Goal: Obtain resource: Download file/media

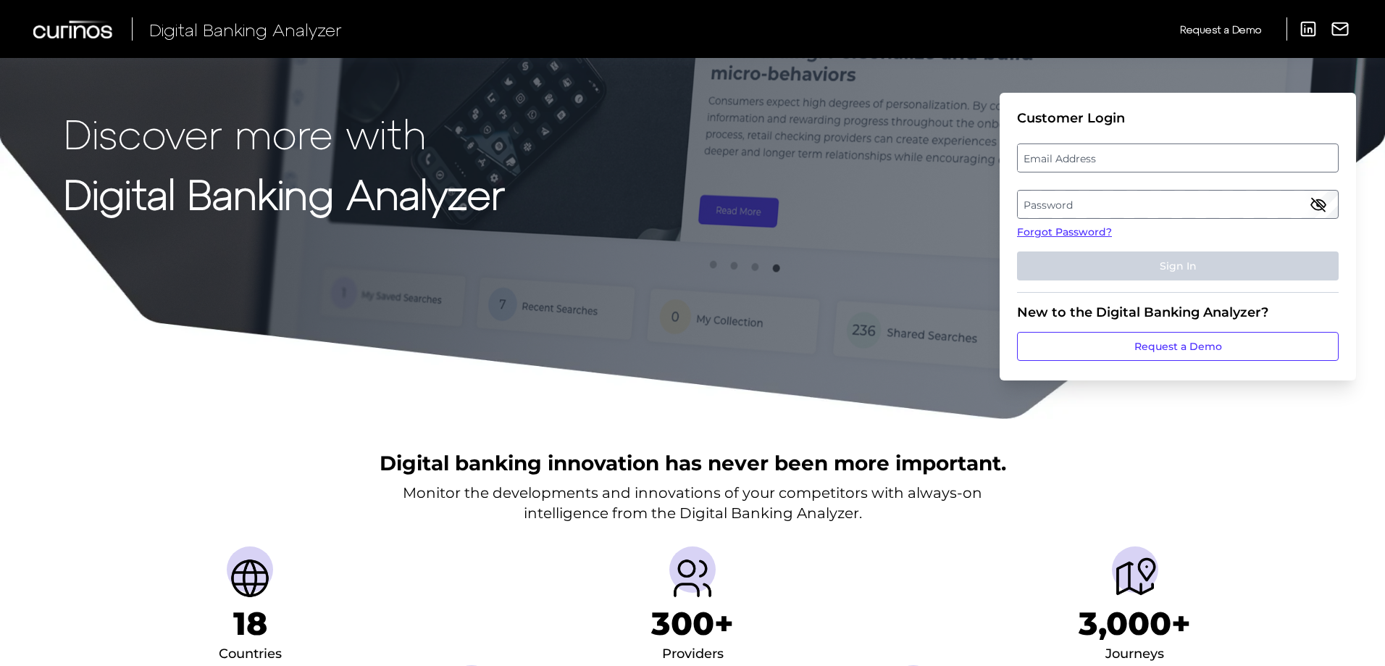
click at [1046, 154] on label "Email Address" at bounding box center [1177, 158] width 319 height 26
click at [1046, 154] on input "email" at bounding box center [1178, 157] width 322 height 29
type input "[EMAIL_ADDRESS][DOMAIN_NAME]"
click at [1076, 209] on label "Password" at bounding box center [1177, 204] width 319 height 26
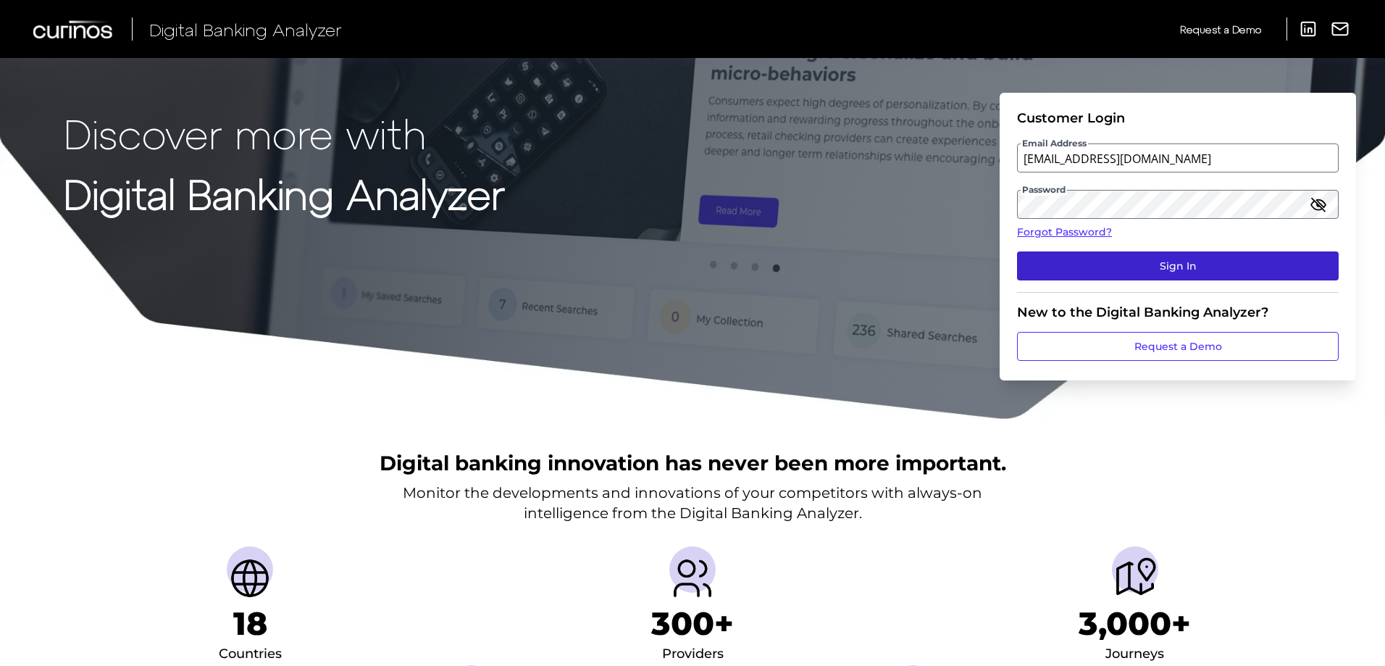
click at [1065, 267] on button "Sign In" at bounding box center [1178, 265] width 322 height 29
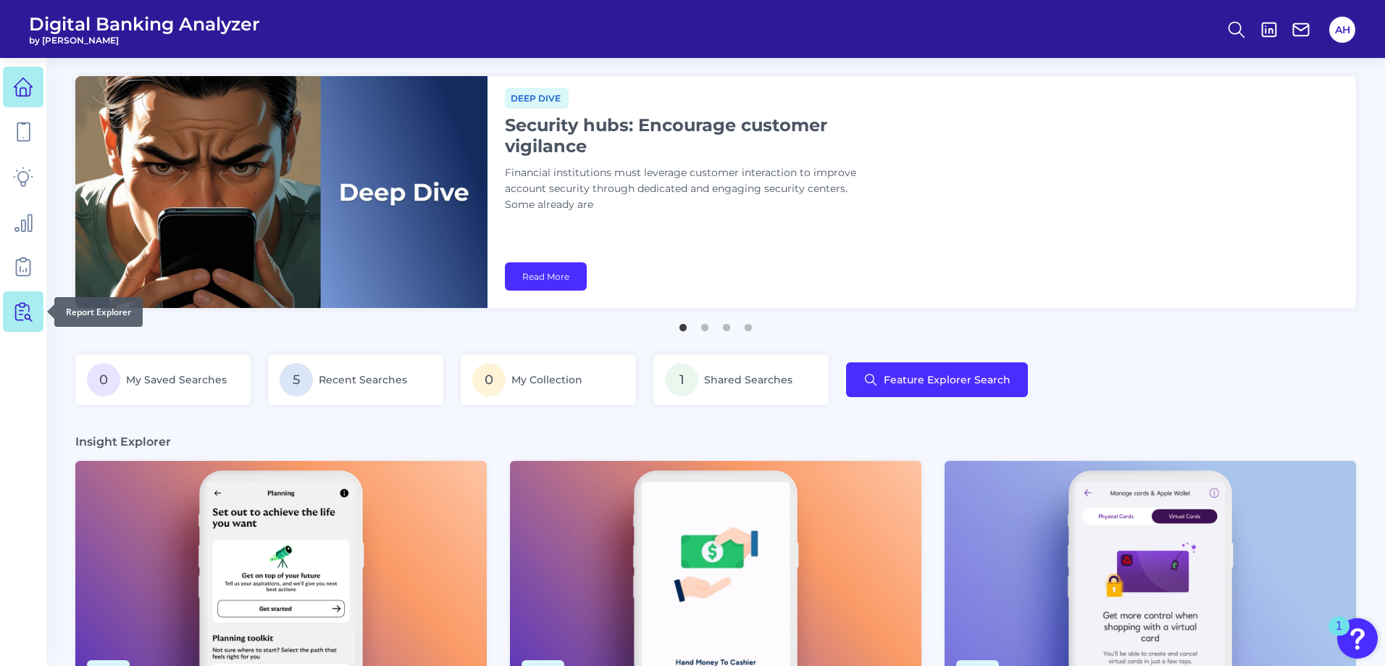
click at [12, 305] on link at bounding box center [23, 311] width 41 height 41
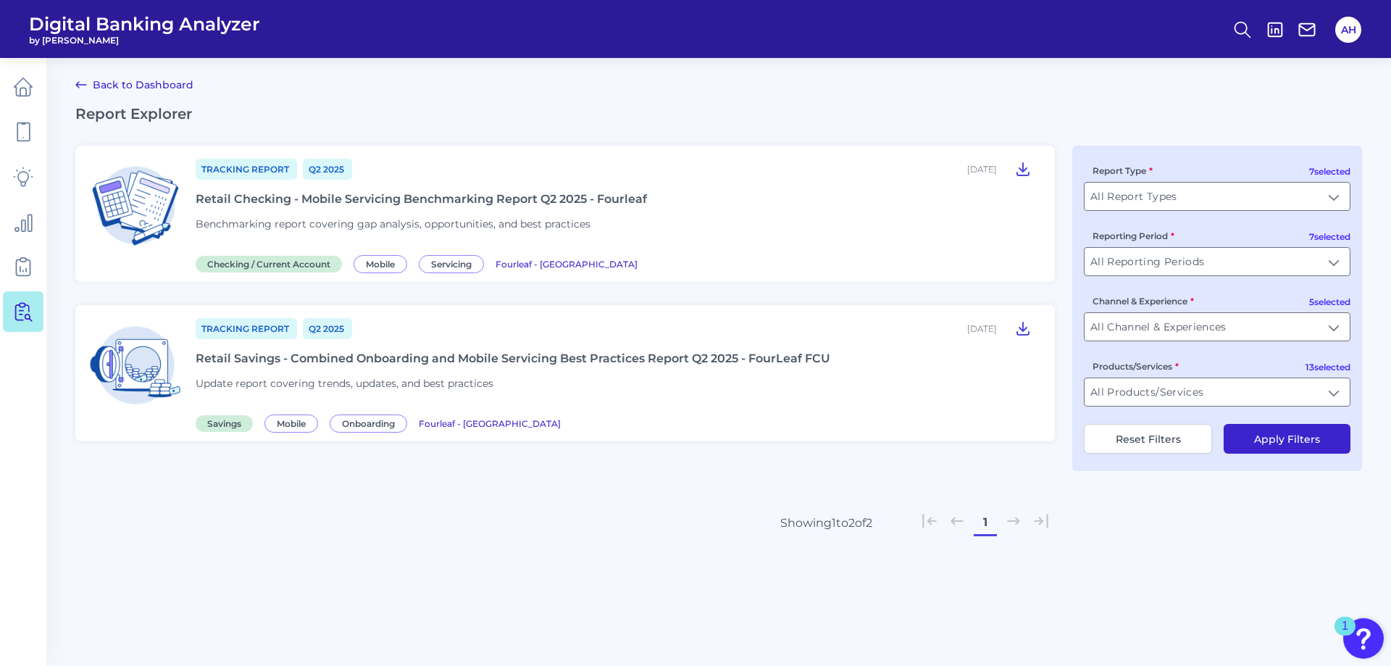
click at [223, 185] on div "Tracking Report Q2 [DATE], 2025 Retail Checking - Mobile Servicing Benchmarking…" at bounding box center [617, 213] width 842 height 113
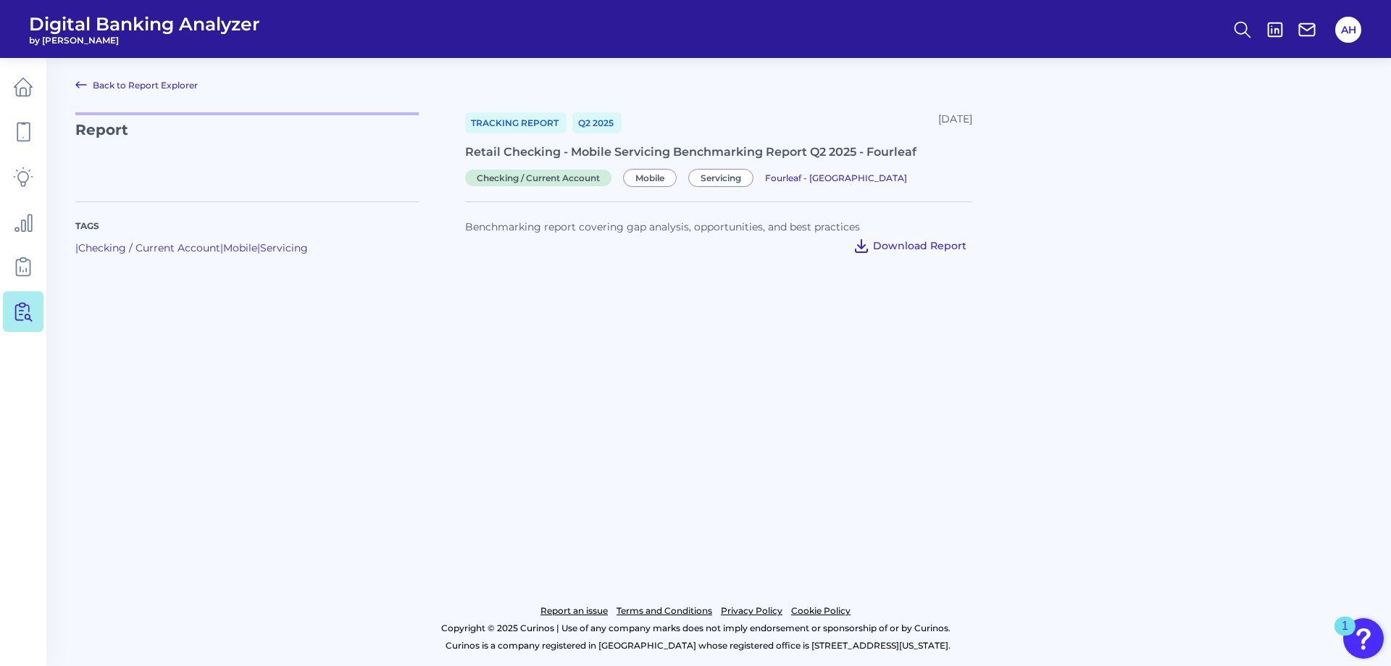
click at [914, 247] on span "Download Report" at bounding box center [919, 245] width 93 height 13
click at [25, 322] on link at bounding box center [23, 311] width 41 height 41
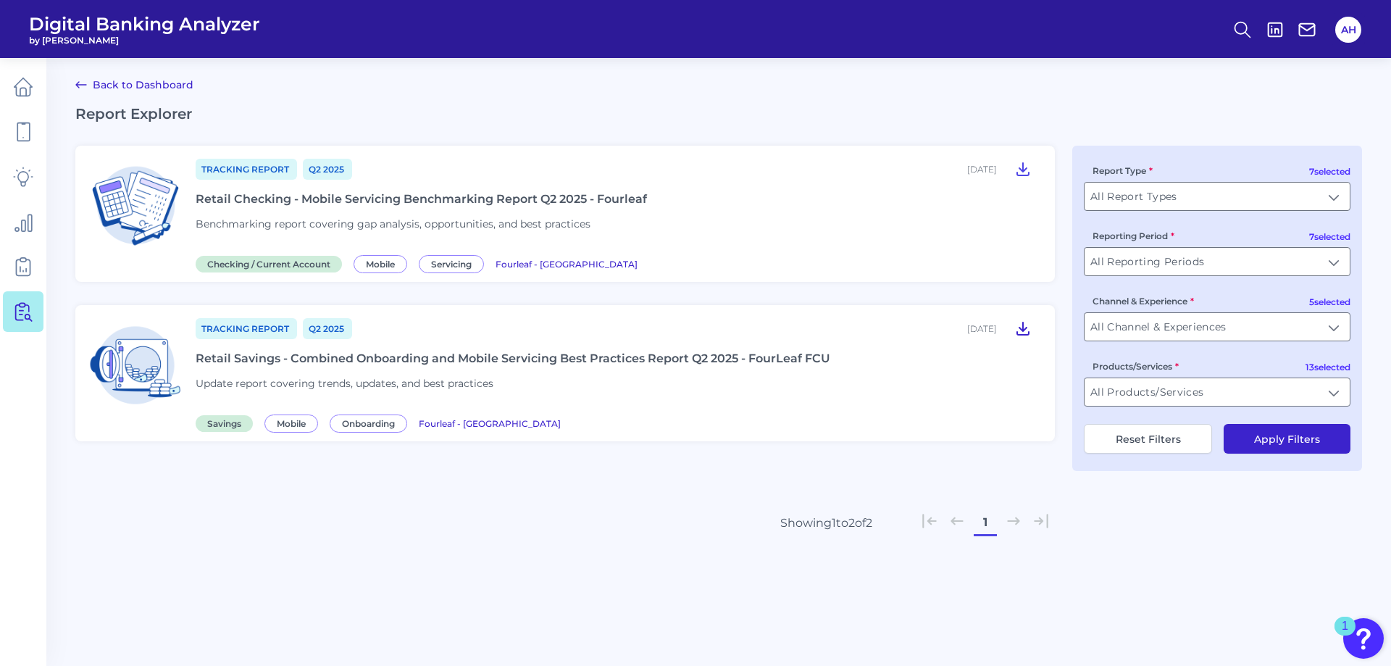
click at [1020, 332] on icon at bounding box center [1022, 327] width 17 height 17
click at [1347, 628] on div "1" at bounding box center [1344, 635] width 7 height 19
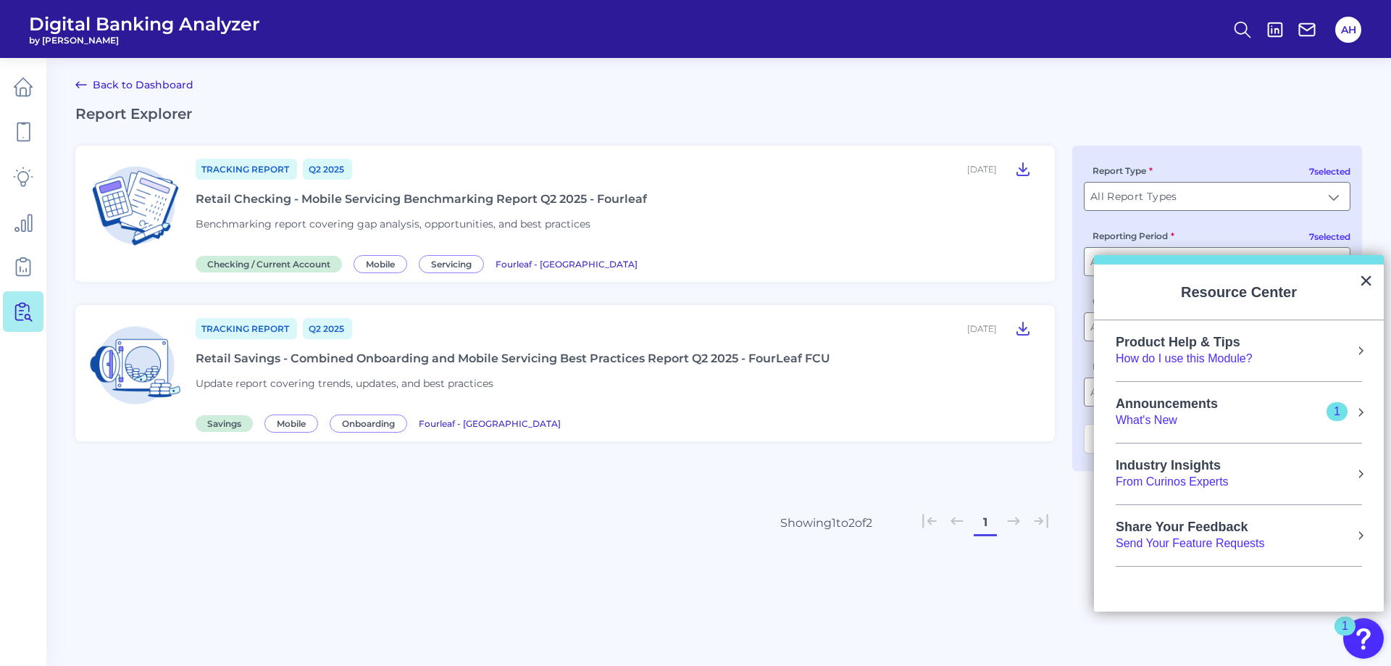
click at [1220, 417] on div "What's New" at bounding box center [1180, 420] width 131 height 16
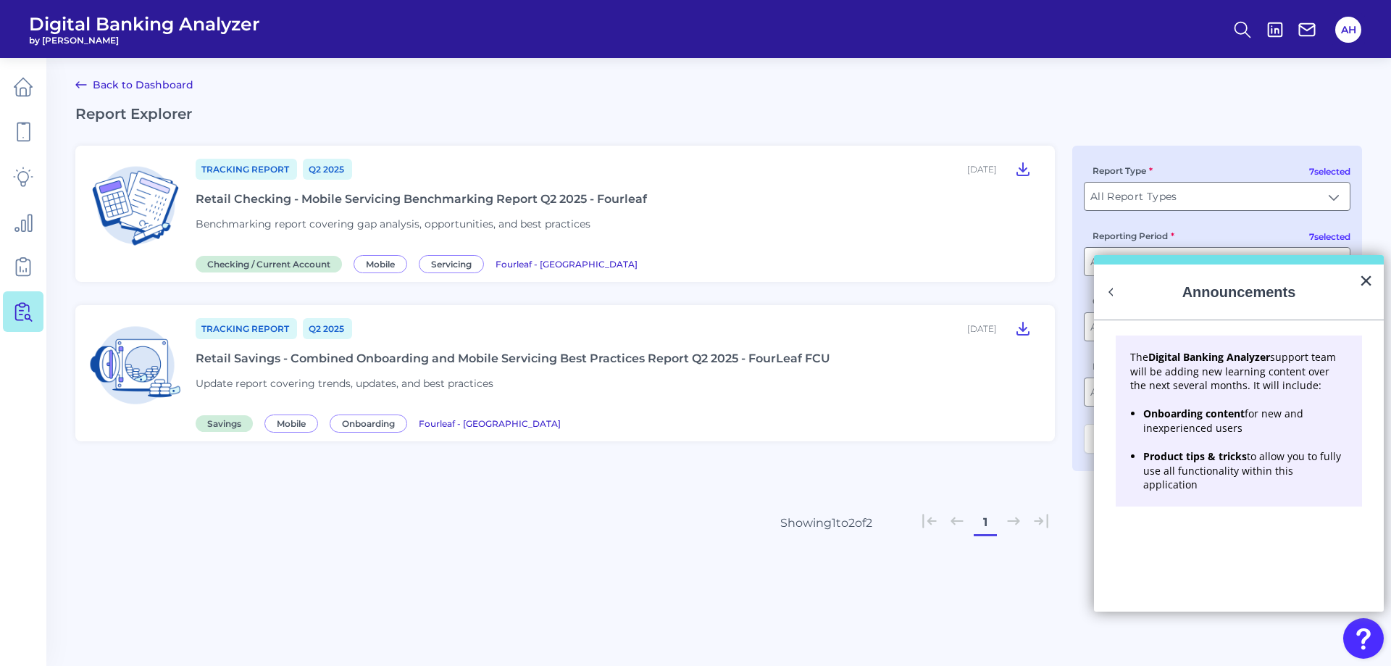
click at [1198, 416] on strong "Onboarding content" at bounding box center [1193, 413] width 101 height 14
click at [1357, 280] on h2 "Announcements" at bounding box center [1239, 291] width 290 height 55
click at [1365, 279] on button "×" at bounding box center [1366, 280] width 14 height 23
